Goal: Feedback & Contribution: Contribute content

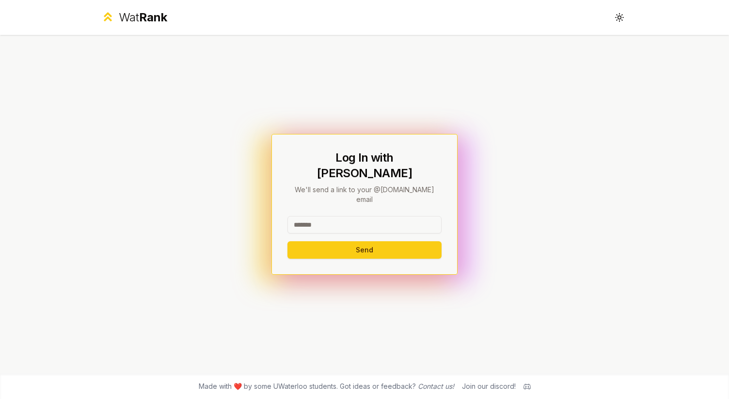
click at [325, 218] on input at bounding box center [364, 224] width 154 height 17
click at [287, 241] on button "Send" at bounding box center [364, 249] width 154 height 17
type input "*****"
click at [287, 241] on button "Send" at bounding box center [364, 249] width 154 height 17
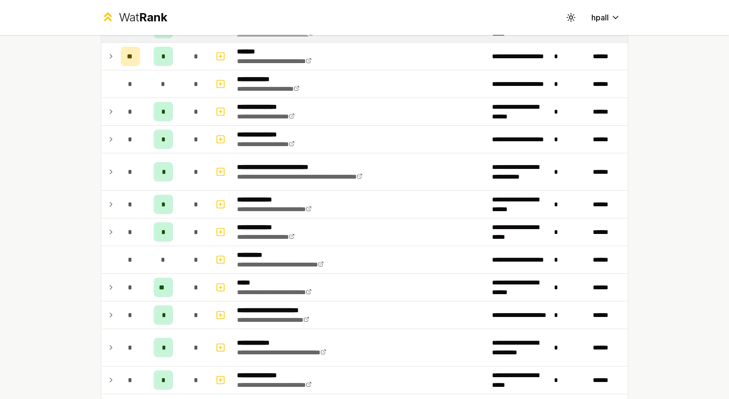
scroll to position [156, 0]
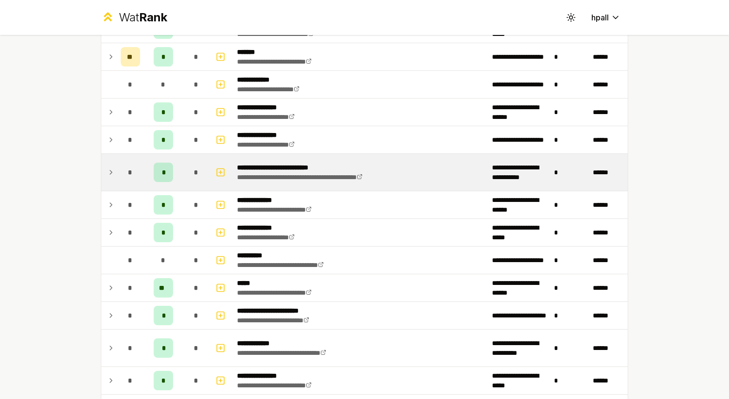
click at [171, 177] on div "*" at bounding box center [163, 171] width 19 height 19
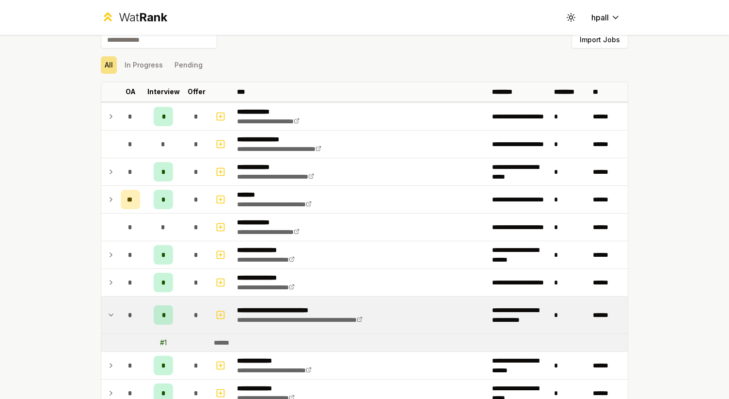
scroll to position [12, 0]
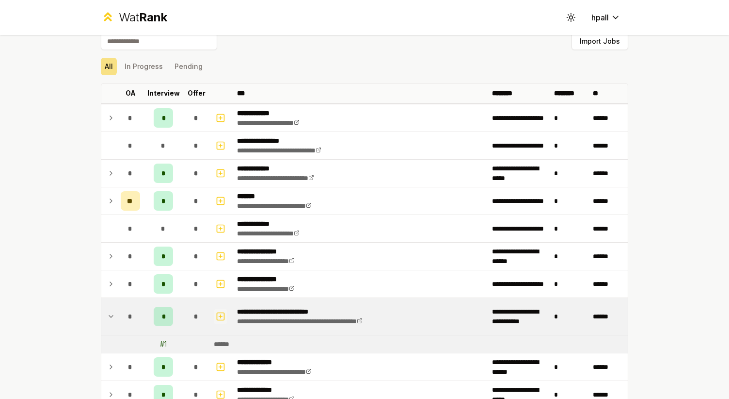
click at [219, 317] on icon "button" at bounding box center [221, 316] width 10 height 12
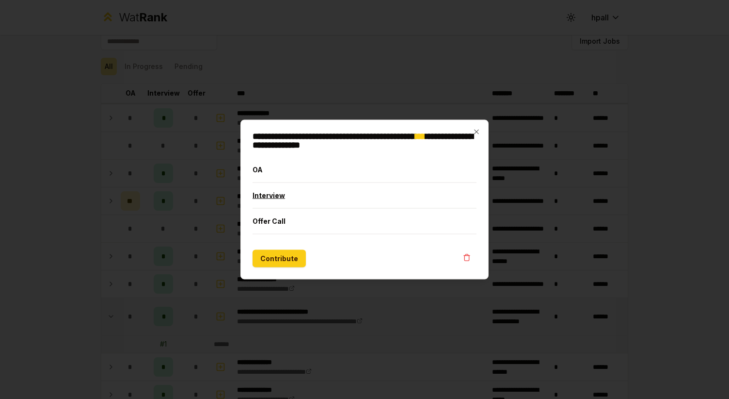
click at [306, 191] on button "Interview" at bounding box center [365, 195] width 224 height 25
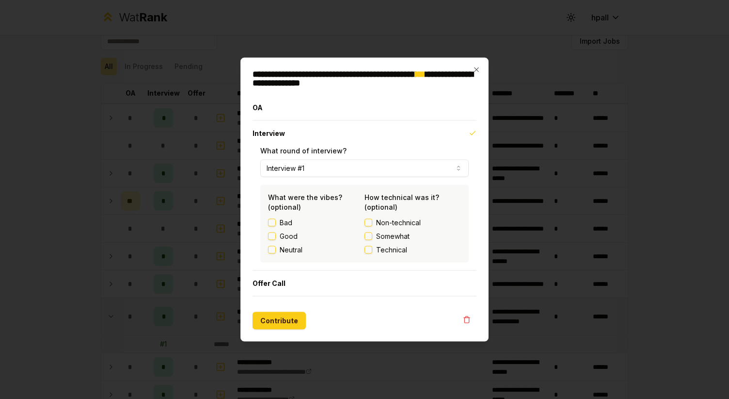
click at [370, 251] on button "Technical" at bounding box center [369, 250] width 8 height 8
click at [272, 235] on button "Good" at bounding box center [272, 236] width 8 height 8
click at [315, 167] on button "Interview #1" at bounding box center [364, 168] width 208 height 17
click at [271, 320] on button "Contribute" at bounding box center [279, 320] width 53 height 17
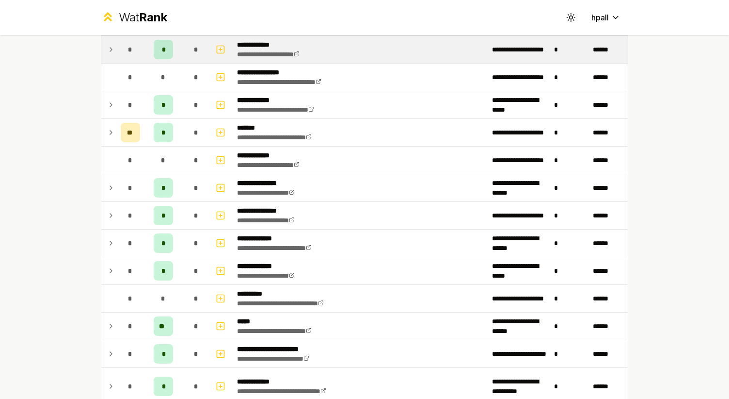
scroll to position [118, 0]
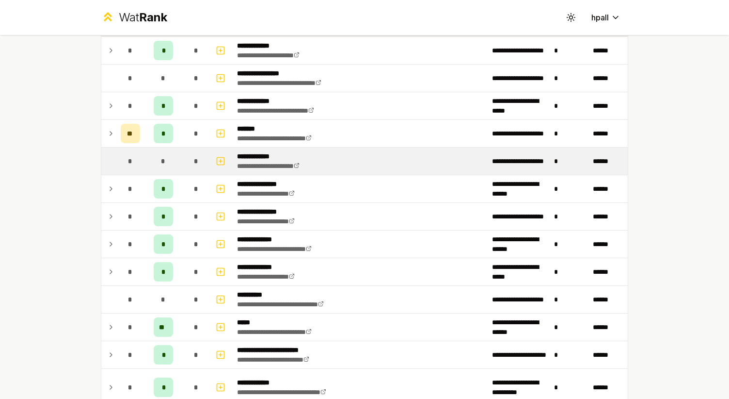
click at [165, 164] on span "*" at bounding box center [163, 161] width 4 height 10
click at [117, 162] on td "*" at bounding box center [130, 160] width 27 height 27
click at [276, 166] on link "**********" at bounding box center [268, 165] width 63 height 7
